Goal: Information Seeking & Learning: Learn about a topic

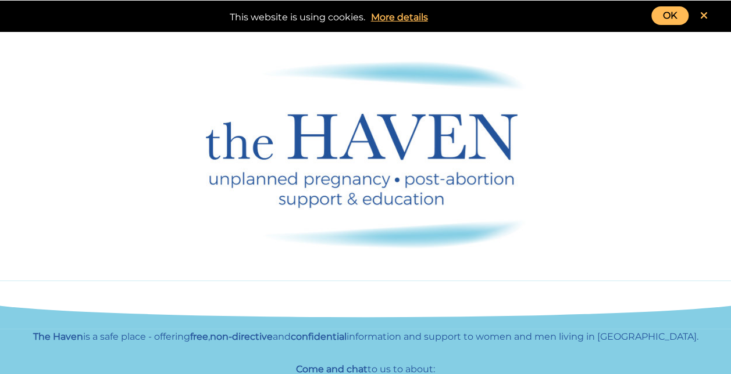
click at [705, 14] on icon at bounding box center [704, 15] width 8 height 10
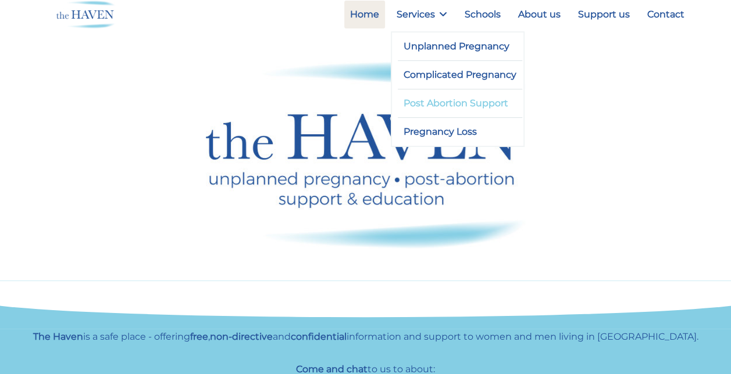
click at [455, 100] on link "Post Abortion Support" at bounding box center [460, 104] width 125 height 28
